Goal: Task Accomplishment & Management: Complete application form

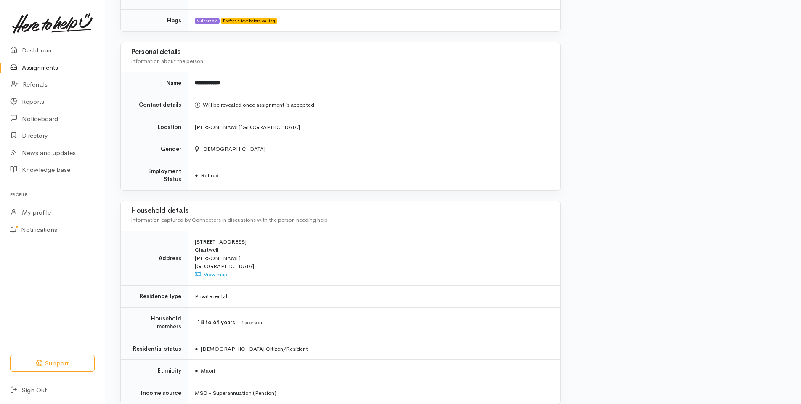
scroll to position [487, 0]
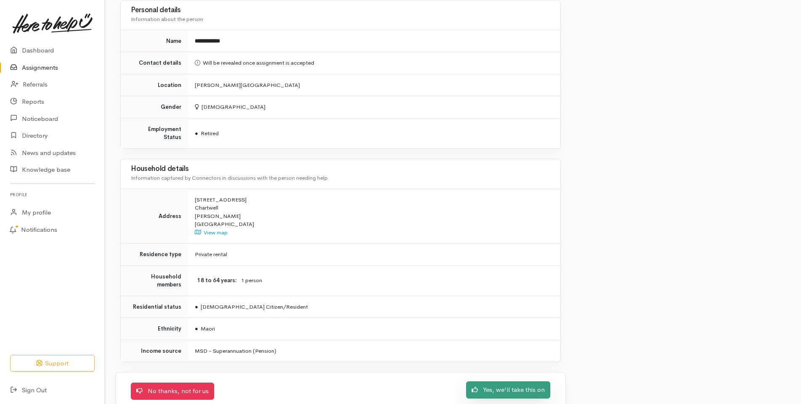
click at [489, 382] on link "Yes, we'll take this on" at bounding box center [508, 390] width 84 height 17
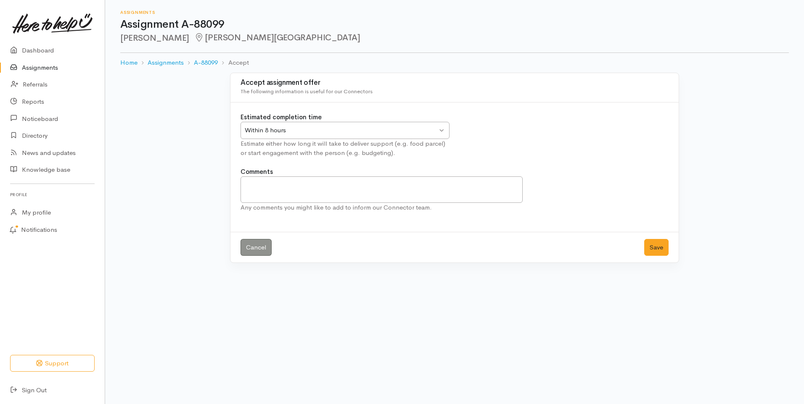
click at [418, 132] on div "Within 8 hours" at bounding box center [341, 131] width 193 height 10
click at [295, 131] on div "2 Days" at bounding box center [341, 131] width 193 height 10
click at [328, 185] on textarea "Comments" at bounding box center [382, 190] width 282 height 26
type textarea "Will discuss with Line Manager and see what support we can offer."
click at [651, 248] on button "Save" at bounding box center [656, 247] width 24 height 17
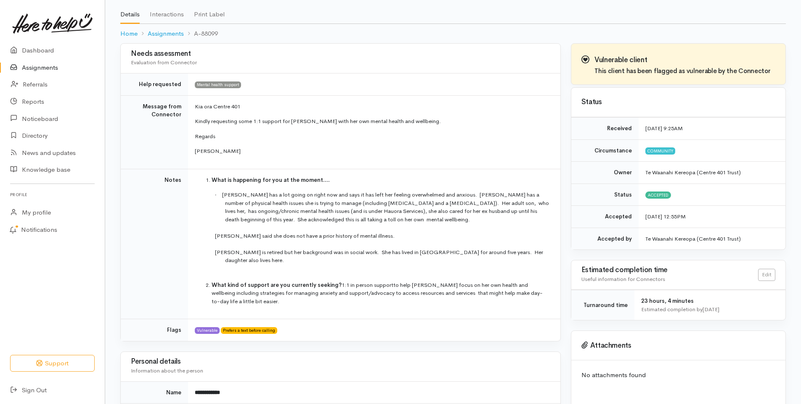
scroll to position [42, 0]
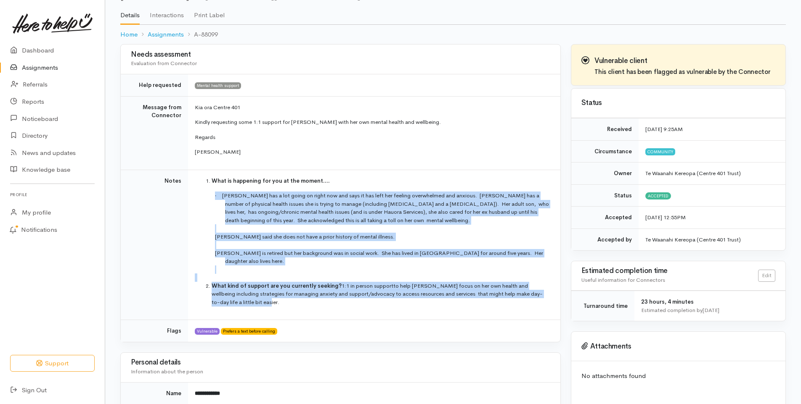
drag, startPoint x: 230, startPoint y: 294, endPoint x: 201, endPoint y: 198, distance: 100.4
click at [201, 198] on td "What is happening for you at the moment.... · Linda has a lot going on right no…" at bounding box center [374, 245] width 372 height 151
click at [307, 289] on li "What kind of support are you currently seeking? 1:1 in person support to help L…" at bounding box center [380, 294] width 338 height 25
drag, startPoint x: 230, startPoint y: 294, endPoint x: 207, endPoint y: 175, distance: 121.5
click at [207, 175] on td "What is happening for you at the moment.... · Linda has a lot going on right no…" at bounding box center [374, 245] width 372 height 151
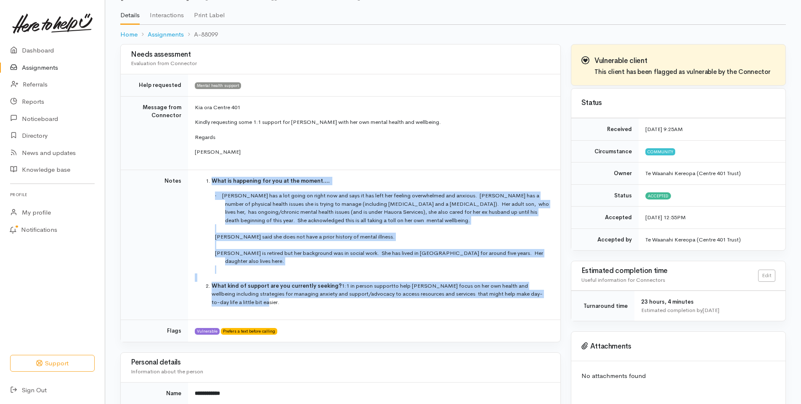
drag, startPoint x: 207, startPoint y: 175, endPoint x: 244, endPoint y: 207, distance: 48.6
copy td "What is happening for you at the moment.... · Linda has a lot going on right no…"
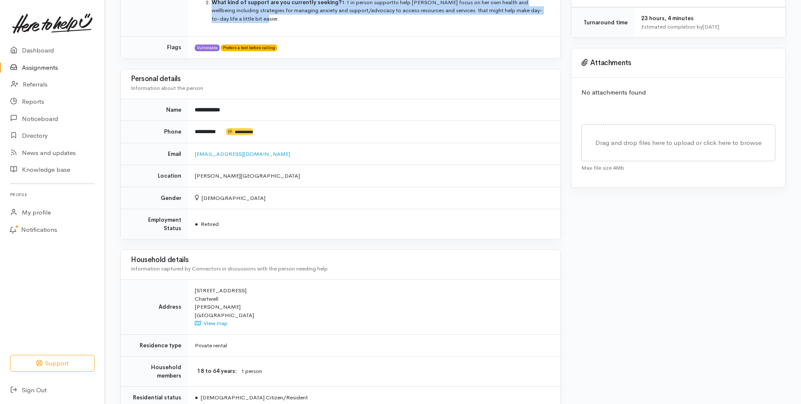
scroll to position [317, 0]
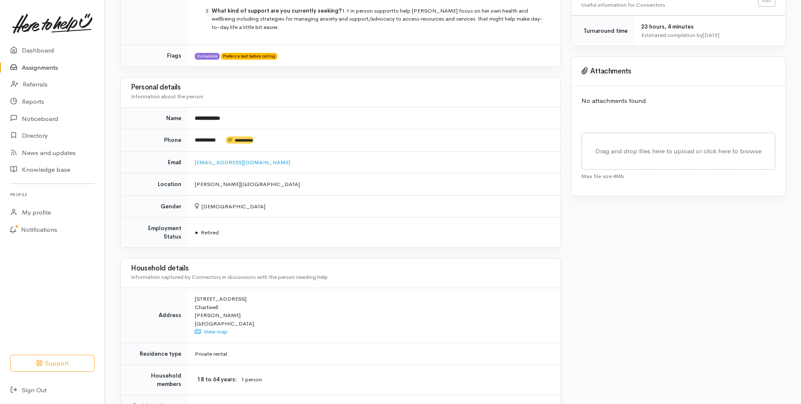
click at [637, 311] on div "Vulnerable client This client has been flagged as vulnerable by the Connector S…" at bounding box center [678, 158] width 225 height 778
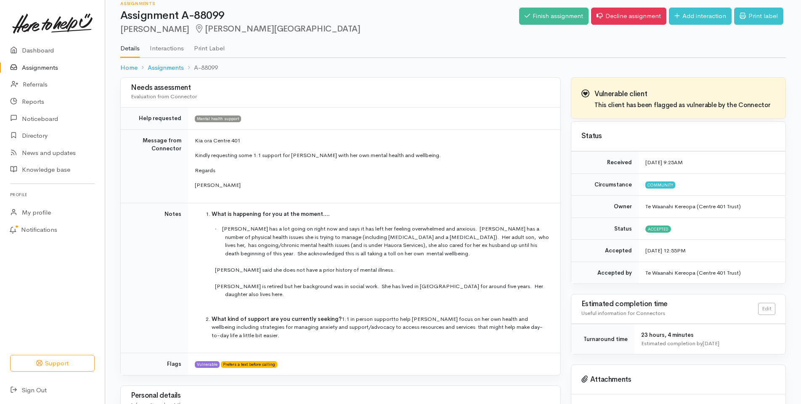
scroll to position [0, 0]
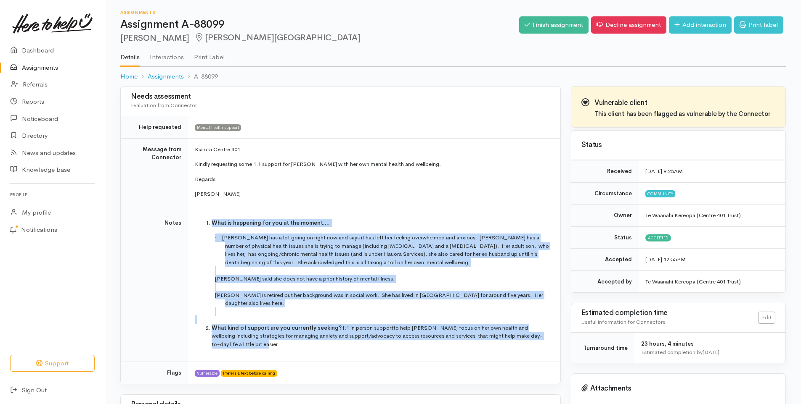
drag, startPoint x: 229, startPoint y: 335, endPoint x: 209, endPoint y: 227, distance: 110.3
click at [209, 227] on td "What is happening for you at the moment.... · Linda has a lot going on right no…" at bounding box center [374, 287] width 372 height 151
drag, startPoint x: 209, startPoint y: 227, endPoint x: 259, endPoint y: 250, distance: 54.9
copy td "What is happening for you at the moment.... · Linda has a lot going on right no…"
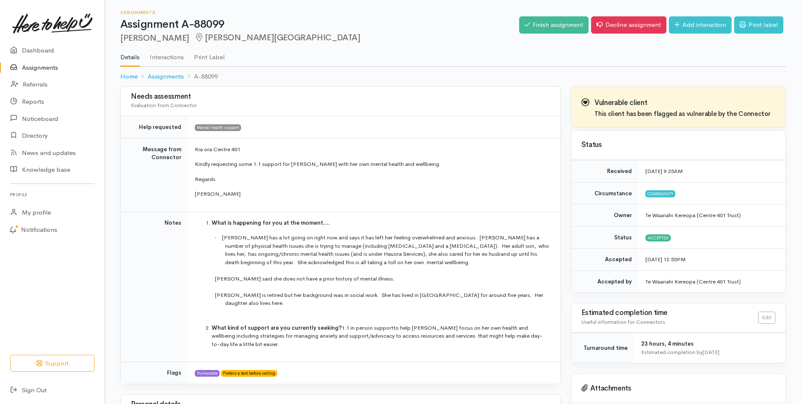
click at [338, 362] on td "Vulnerable Prefers a text before calling" at bounding box center [374, 373] width 372 height 22
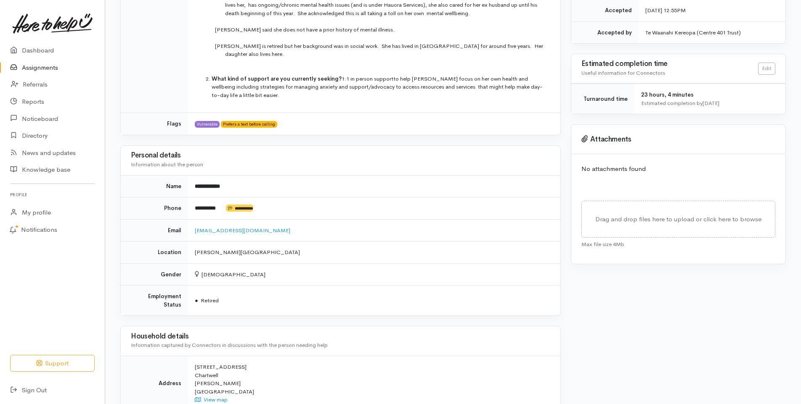
scroll to position [252, 0]
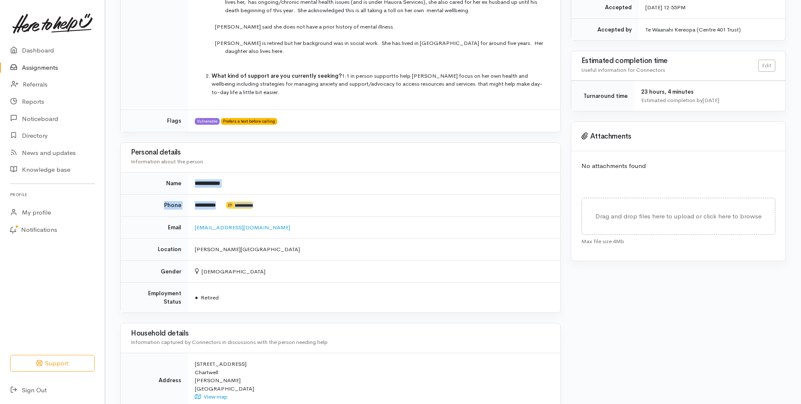
drag, startPoint x: 270, startPoint y: 197, endPoint x: 190, endPoint y: 172, distance: 83.8
click at [190, 172] on tbody "**********" at bounding box center [340, 242] width 439 height 140
drag, startPoint x: 190, startPoint y: 172, endPoint x: 256, endPoint y: 182, distance: 66.8
click at [574, 323] on div "Vulnerable client This client has been flagged as vulnerable by the Connector S…" at bounding box center [678, 223] width 225 height 778
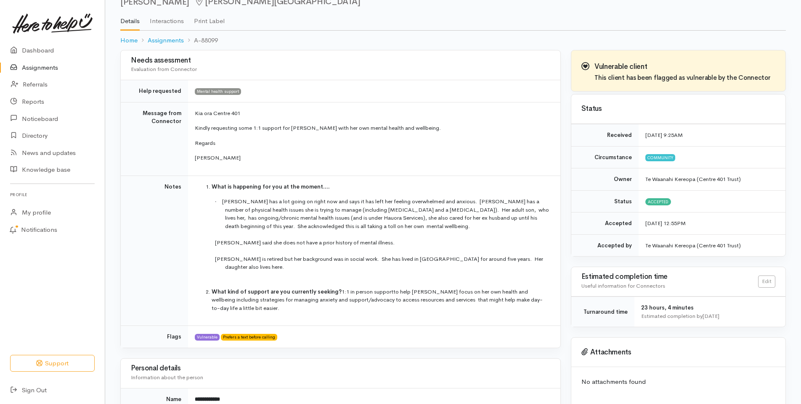
scroll to position [0, 0]
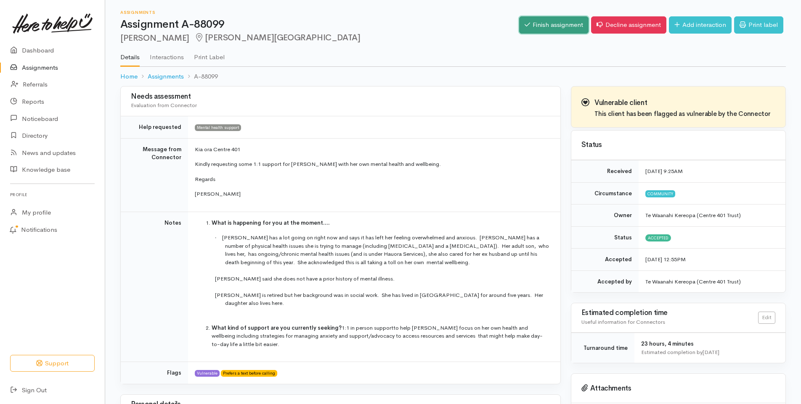
click at [570, 27] on link "Finish assignment" at bounding box center [553, 24] width 69 height 17
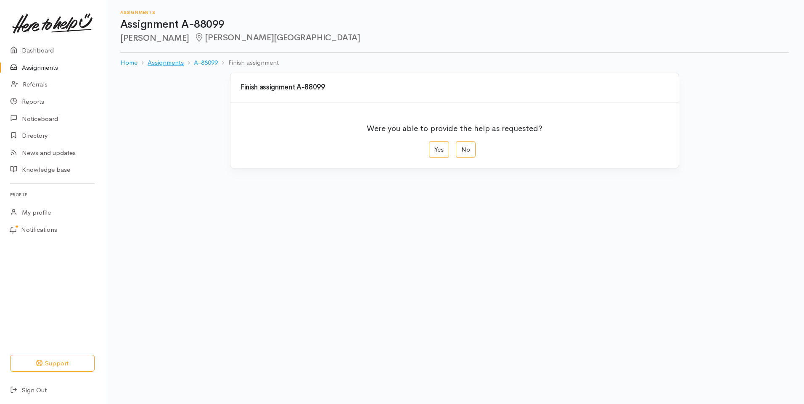
click at [177, 63] on link "Assignments" at bounding box center [166, 63] width 36 height 10
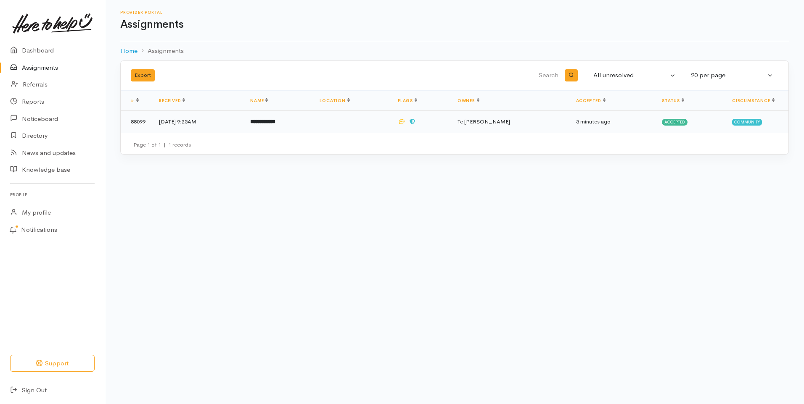
click at [667, 120] on span "Accepted" at bounding box center [675, 122] width 26 height 7
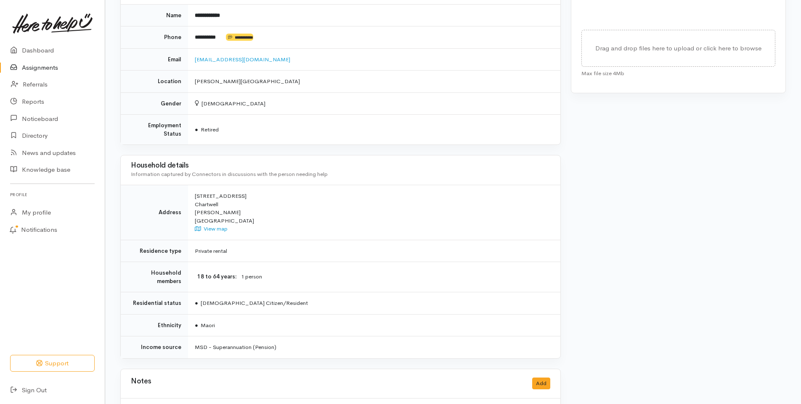
scroll to position [444, 0]
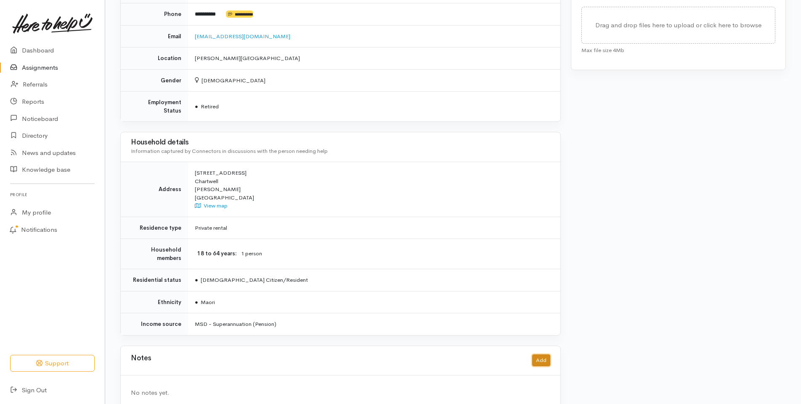
click at [543, 355] on button "Add" at bounding box center [541, 361] width 18 height 12
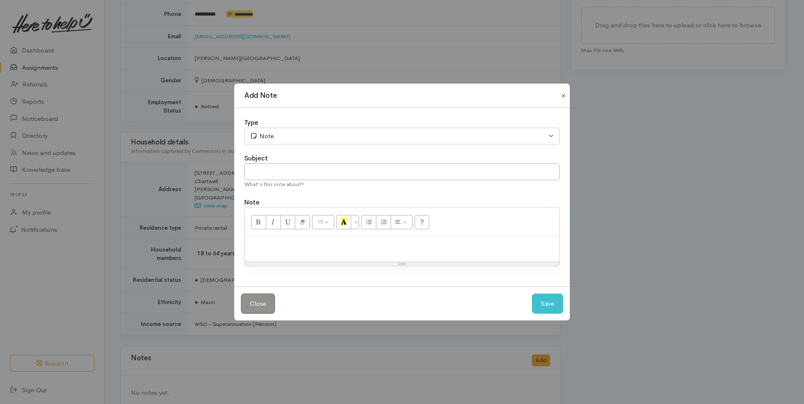
click at [563, 97] on button "Close" at bounding box center [563, 96] width 13 height 10
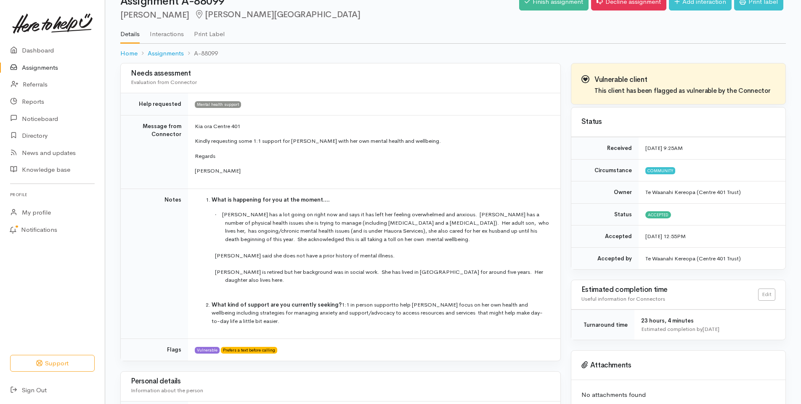
scroll to position [0, 0]
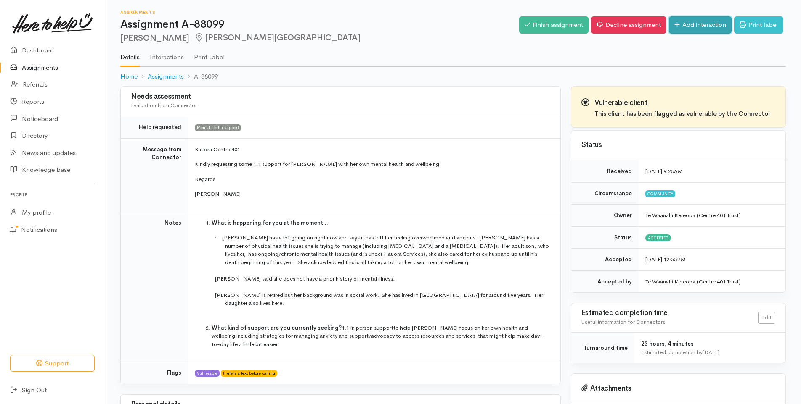
click at [682, 27] on link "Add interaction" at bounding box center [700, 24] width 63 height 17
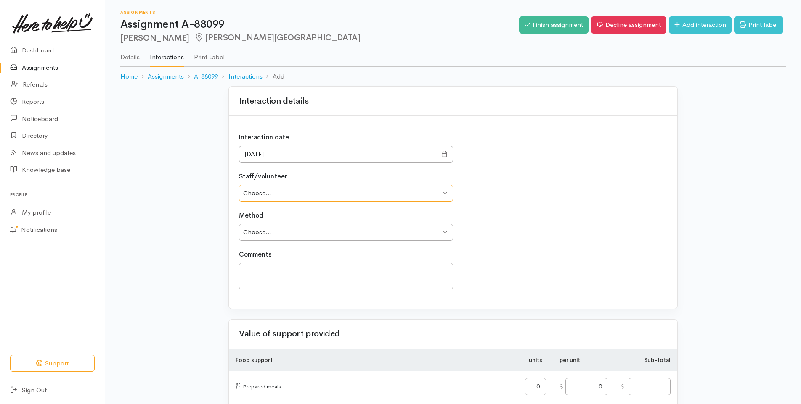
click at [293, 195] on select "Choose... Iylla Harvey Iylla Harvey Te Waanahi Kereopa" at bounding box center [346, 193] width 214 height 17
select select "2556"
click at [239, 185] on select "Choose... Iylla Harvey Iylla Harvey Te Waanahi Kereopa" at bounding box center [346, 193] width 214 height 17
click at [294, 235] on select "Choose... Phone Visit Other" at bounding box center [346, 232] width 214 height 17
select select "1"
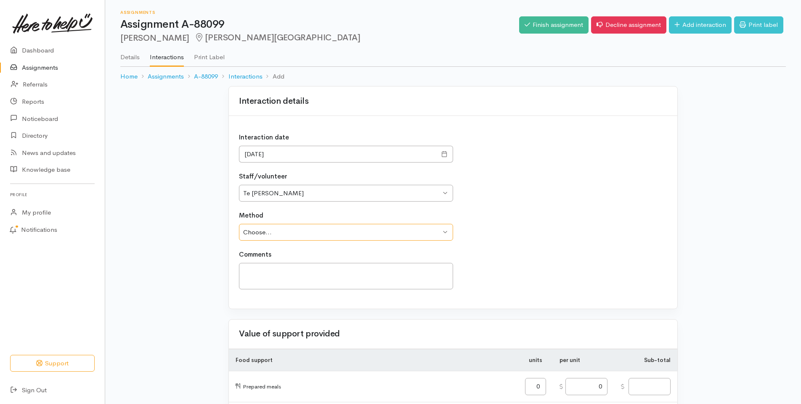
click at [239, 224] on select "Choose... Phone Visit Other" at bounding box center [346, 232] width 214 height 17
click at [285, 279] on textarea at bounding box center [346, 276] width 214 height 26
type textarea "w"
click at [353, 270] on textarea "Will send Linda a txt message today" at bounding box center [346, 276] width 214 height 26
click at [347, 269] on textarea "Will send Linda a txt message today and let her know about our service and what…" at bounding box center [346, 276] width 214 height 26
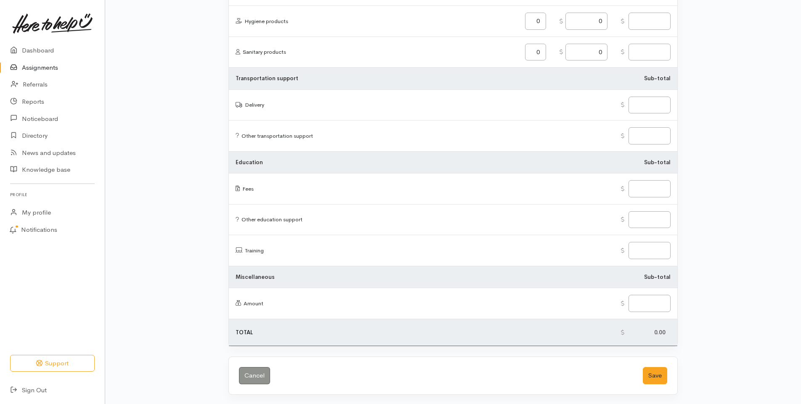
scroll to position [949, 0]
type textarea "Will send Linda a txt message today 1/9/25 and let her know about our service a…"
click at [649, 374] on button "Save" at bounding box center [654, 375] width 24 height 17
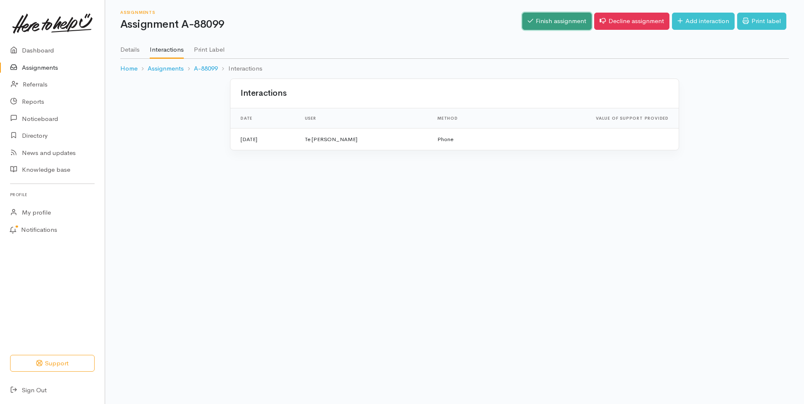
click at [555, 22] on link "Finish assignment" at bounding box center [556, 21] width 69 height 17
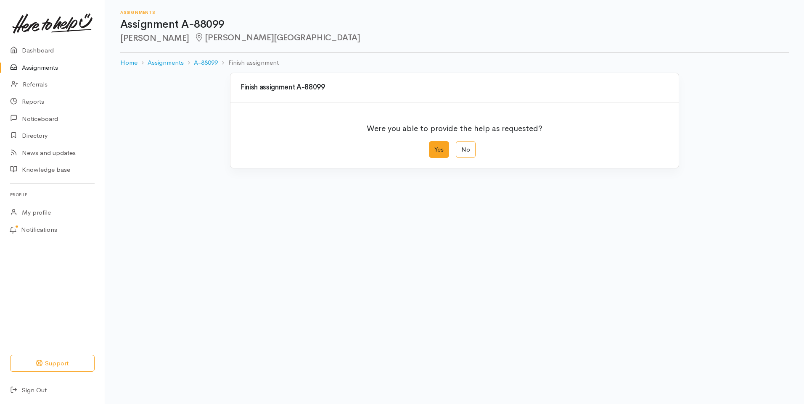
click at [445, 152] on label "Yes" at bounding box center [439, 149] width 20 height 17
click at [434, 147] on input "Yes" at bounding box center [431, 143] width 5 height 5
radio input "true"
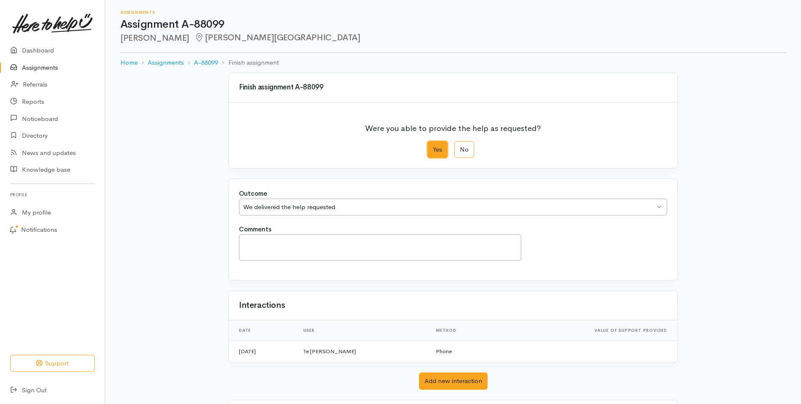
click at [300, 208] on div "We delivered the help requested" at bounding box center [449, 208] width 412 height 10
click at [306, 225] on div "Outcome We delivered the help requested We delivered the help requested We deli…" at bounding box center [453, 229] width 448 height 101
click at [348, 208] on div "We delivered the help requested" at bounding box center [449, 208] width 412 height 10
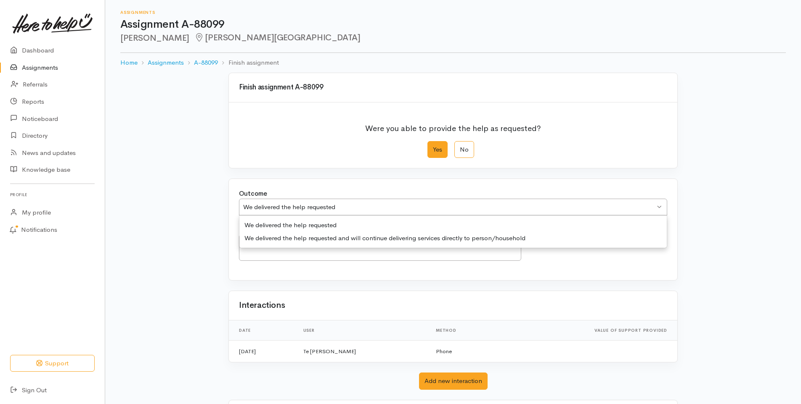
click at [434, 280] on div "Outcome We delivered the help requested We delivered the help requested We deli…" at bounding box center [453, 229] width 448 height 101
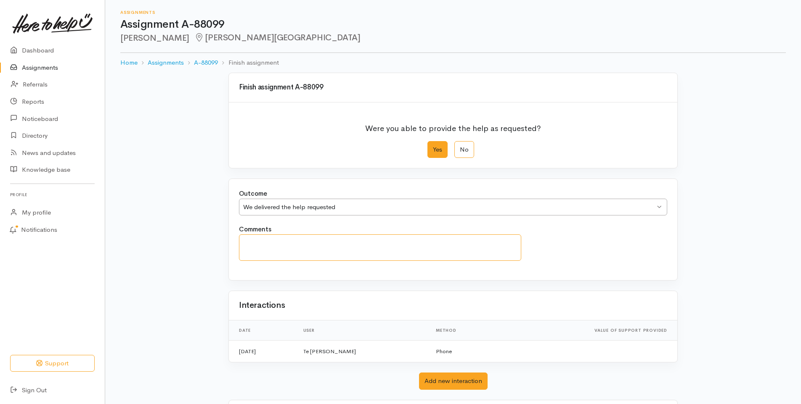
click at [319, 255] on textarea "Comments" at bounding box center [380, 248] width 282 height 26
type textarea "w"
click at [440, 150] on label "Yes" at bounding box center [437, 149] width 20 height 17
click at [433, 147] on input "Yes" at bounding box center [429, 143] width 5 height 5
click at [333, 253] on textarea "Comments" at bounding box center [380, 248] width 282 height 26
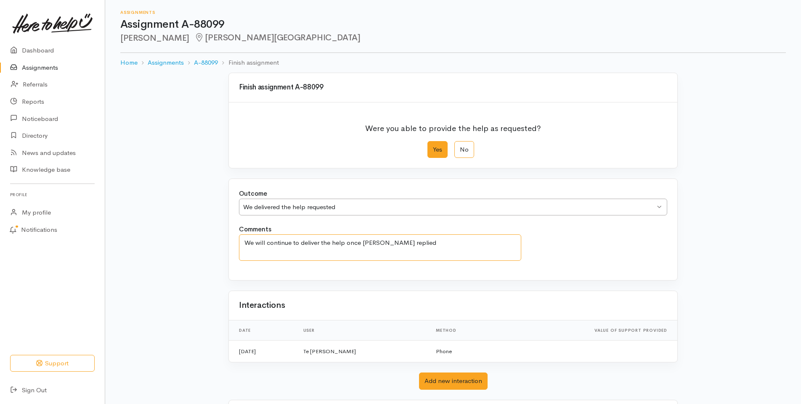
click at [344, 241] on textarea "We will continue to deliver the help once Linda replied" at bounding box center [380, 248] width 282 height 26
click at [333, 244] on textarea "We will continue to deliver the help once Linda replied" at bounding box center [380, 248] width 282 height 26
click at [335, 243] on textarea "We will continue to deliver help once Linda replied" at bounding box center [380, 248] width 282 height 26
type textarea "We will continue to deliver help and support once Linda replies to the txt mess…"
click at [468, 383] on button "Add new interaction" at bounding box center [453, 381] width 69 height 17
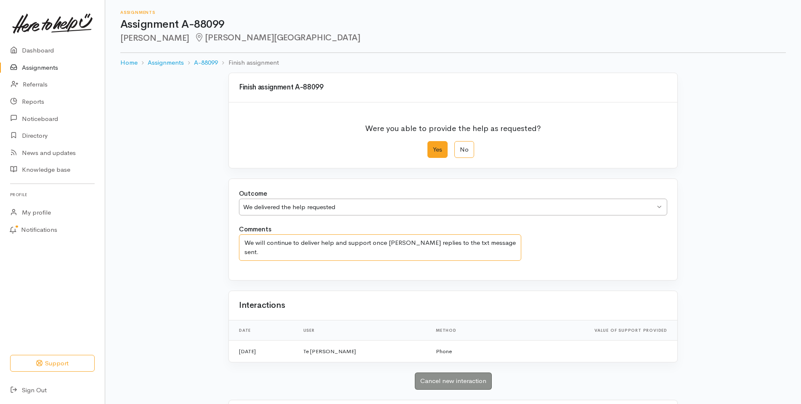
click at [497, 256] on textarea "We will continue to deliver help and support once Linda replies to the txt mess…" at bounding box center [380, 248] width 282 height 26
click at [431, 145] on label "Yes" at bounding box center [437, 149] width 20 height 17
click at [431, 145] on input "Yes" at bounding box center [429, 143] width 5 height 5
click at [311, 252] on textarea "We will continue to deliver help and support once Linda replies to the txt mess…" at bounding box center [380, 248] width 282 height 26
click at [507, 256] on textarea "We will continue to deliver help and support once Linda replies to the txt mess…" at bounding box center [380, 248] width 282 height 26
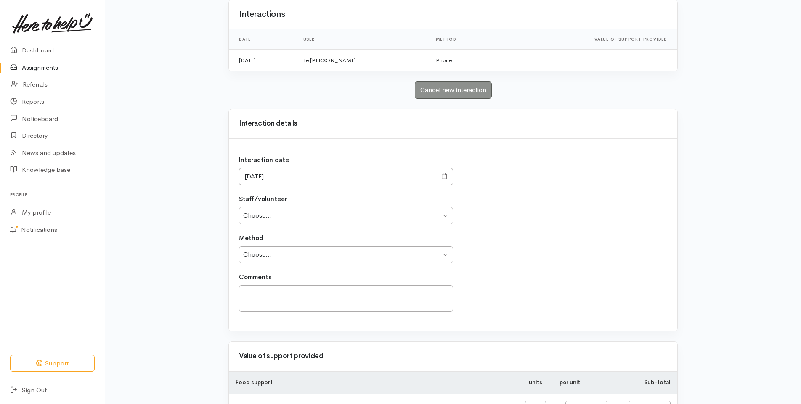
scroll to position [288, 0]
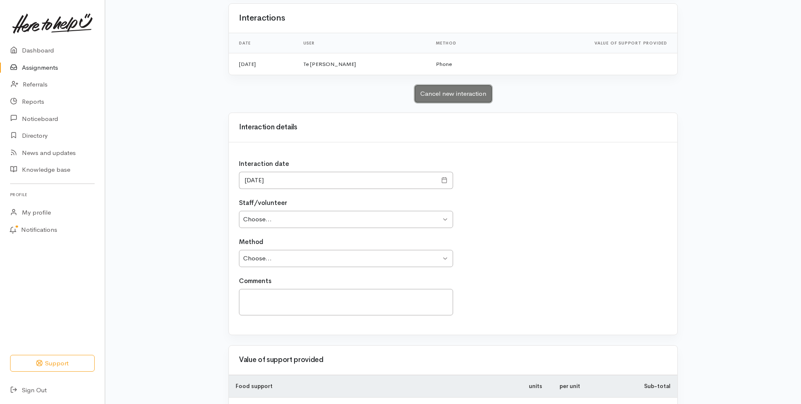
click at [445, 92] on button "Cancel new interaction" at bounding box center [453, 93] width 77 height 17
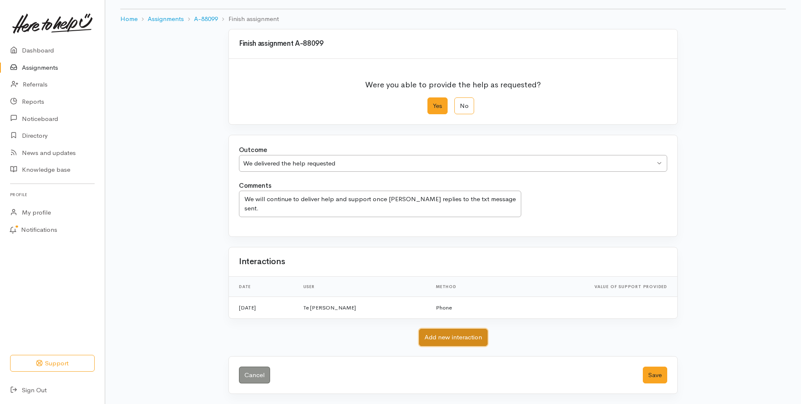
scroll to position [44, 0]
click at [656, 379] on button "Save" at bounding box center [654, 375] width 24 height 17
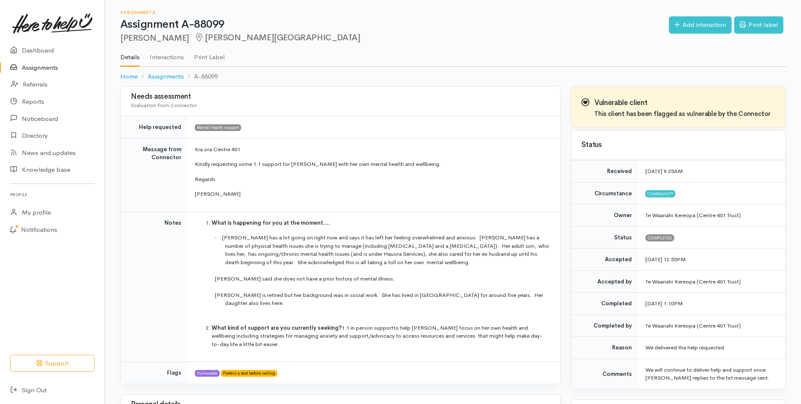
click at [52, 66] on link "Assignments" at bounding box center [52, 67] width 105 height 17
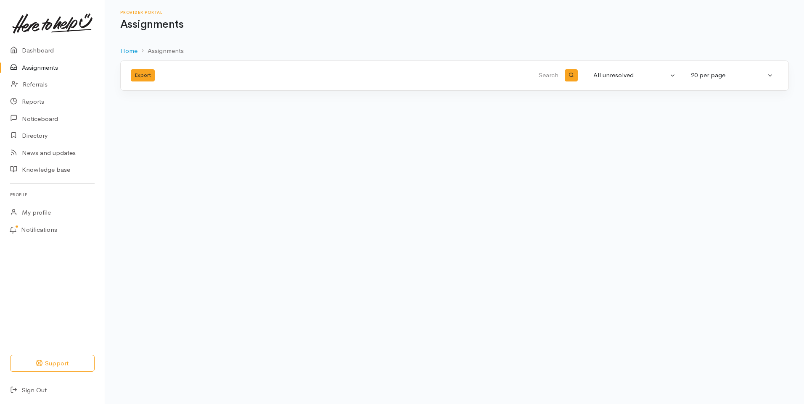
drag, startPoint x: 773, startPoint y: 0, endPoint x: 345, endPoint y: 177, distance: 463.4
click at [345, 177] on body "Support Your 'Here to help u' liaison Your contact within the 'Here to help u' …" at bounding box center [402, 202] width 804 height 404
click at [32, 213] on link "My profile" at bounding box center [52, 212] width 105 height 17
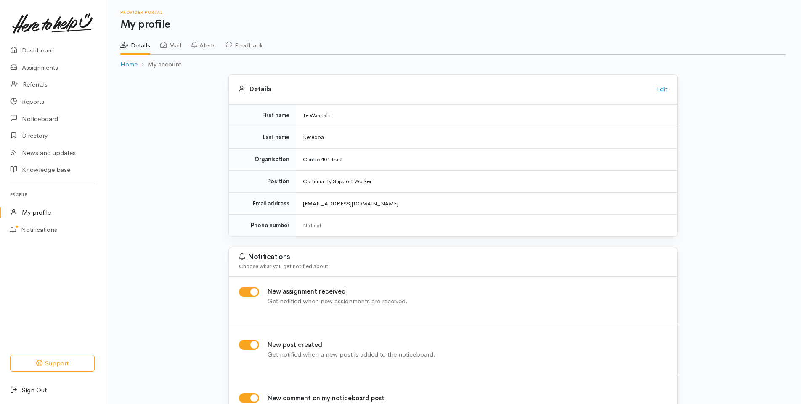
click at [29, 397] on link "Sign Out" at bounding box center [52, 390] width 105 height 17
